Goal: Task Accomplishment & Management: Manage account settings

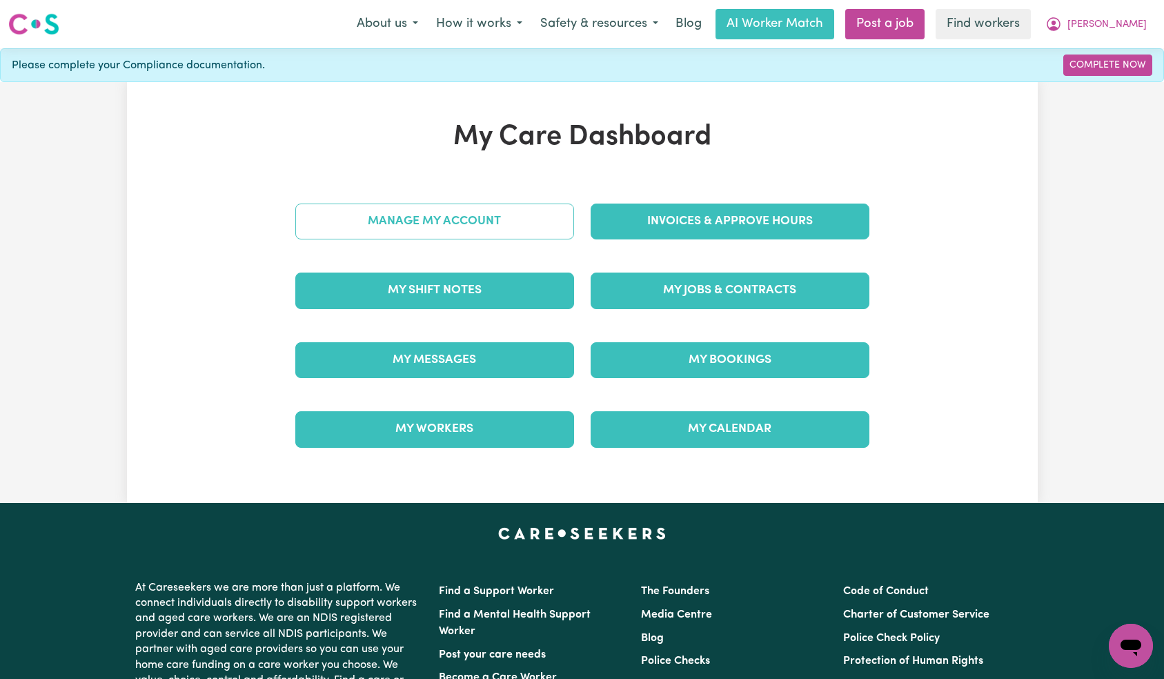
click at [519, 204] on div "Manage My Account" at bounding box center [434, 221] width 295 height 69
click at [514, 230] on link "Manage My Account" at bounding box center [434, 221] width 279 height 36
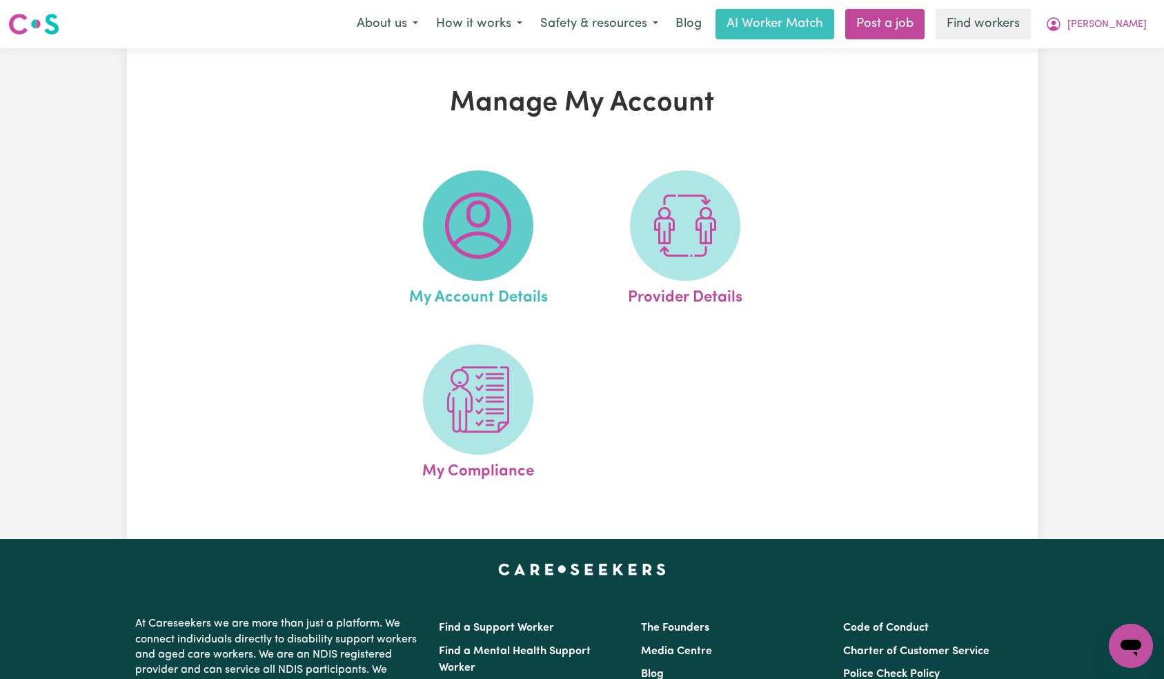
click at [494, 226] on img at bounding box center [478, 225] width 66 height 66
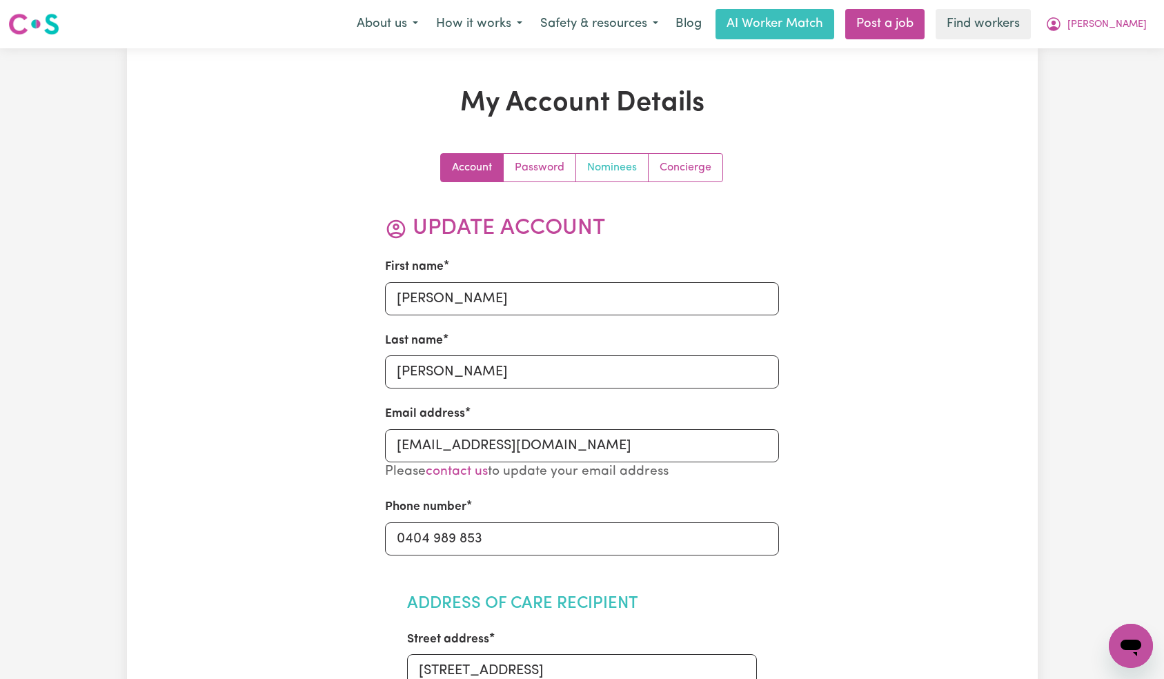
click at [612, 175] on link "Nominees" at bounding box center [612, 168] width 72 height 28
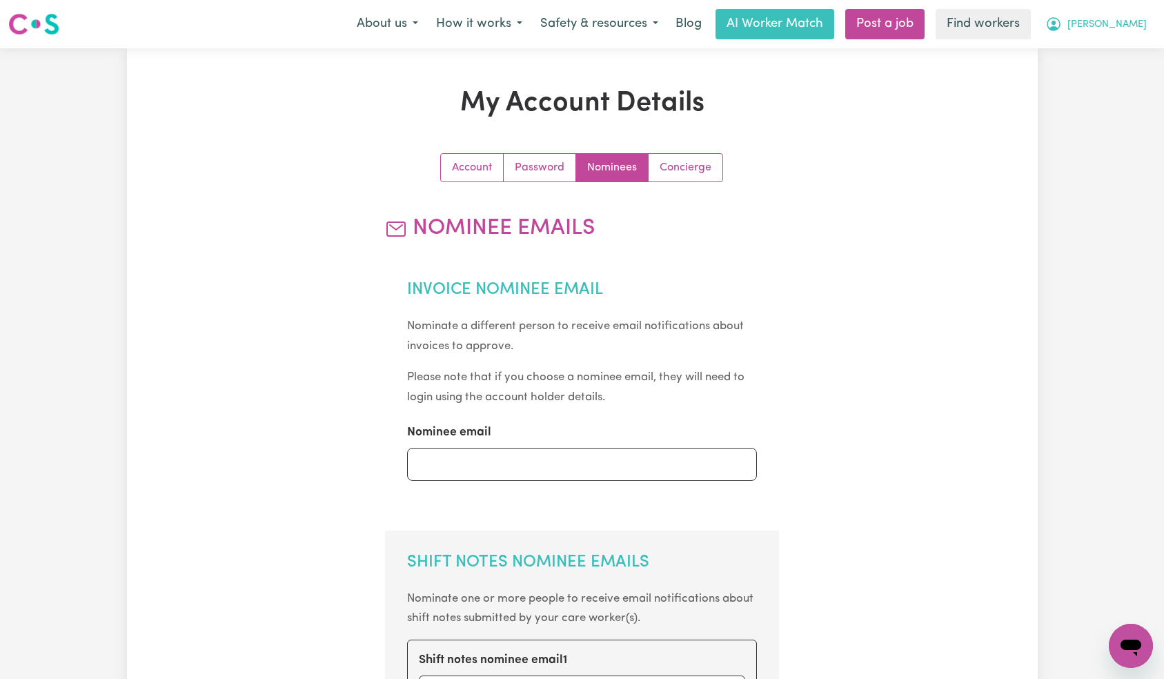
click at [1132, 25] on span "[PERSON_NAME]" at bounding box center [1106, 24] width 79 height 15
click at [1115, 72] on link "Logout" at bounding box center [1100, 79] width 109 height 26
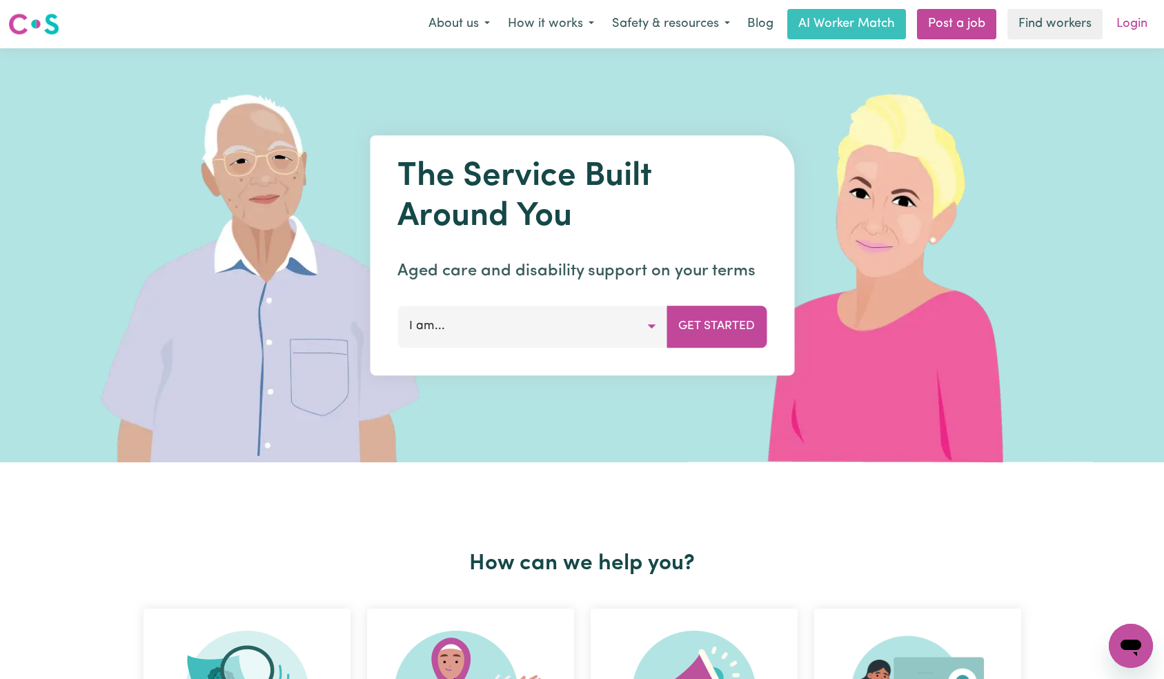
click at [1111, 26] on link "Login" at bounding box center [1132, 24] width 48 height 30
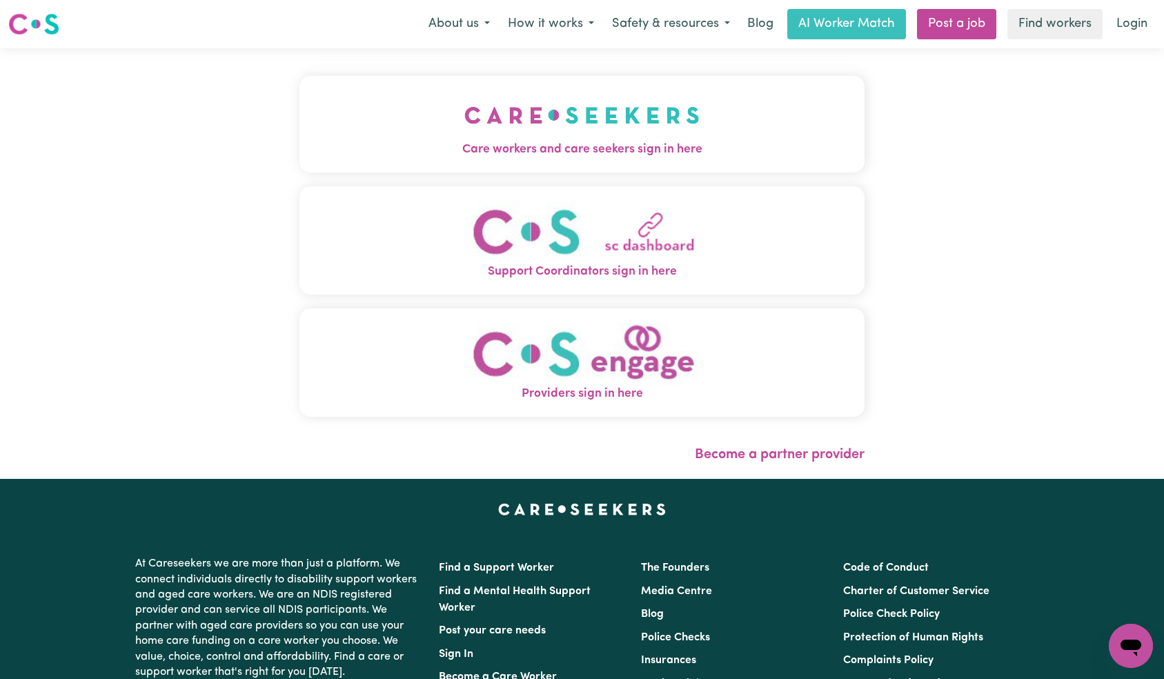
click at [464, 115] on img "Care workers and care seekers sign in here" at bounding box center [581, 115] width 235 height 51
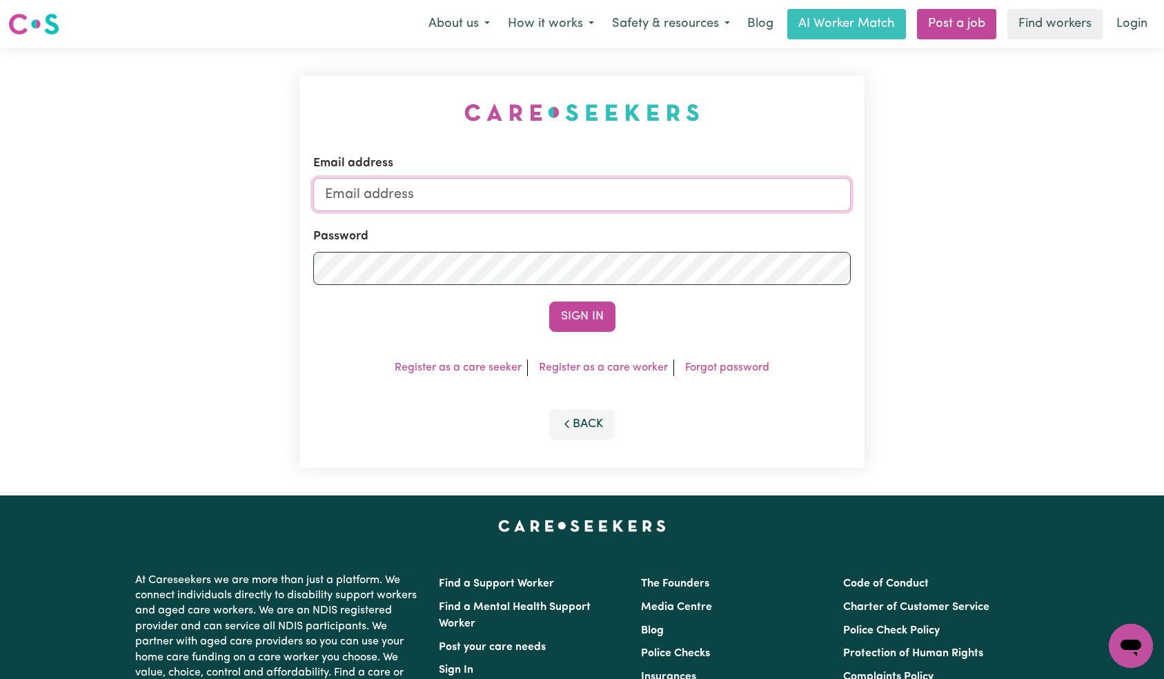
click at [534, 206] on input "Email address" at bounding box center [582, 194] width 538 height 33
paste input "[EMAIL_ADDRESS][DOMAIN_NAME]"
type input "[EMAIL_ADDRESS][DOMAIN_NAME]"
click at [604, 328] on button "Sign In" at bounding box center [582, 316] width 66 height 30
